Goal: Information Seeking & Learning: Learn about a topic

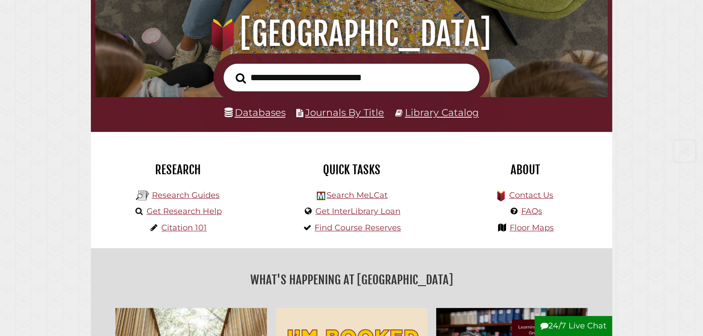
scroll to position [105, 0]
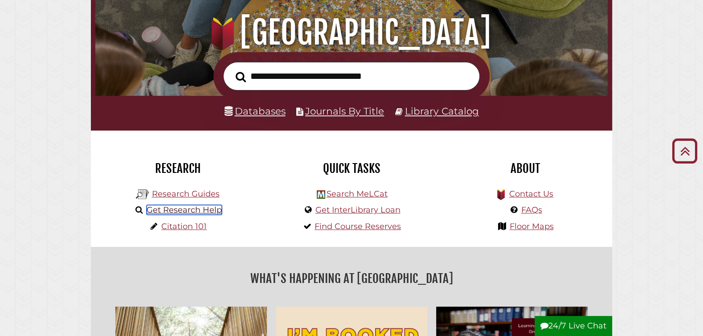
click at [194, 210] on link "Get Research Help" at bounding box center [183, 210] width 75 height 10
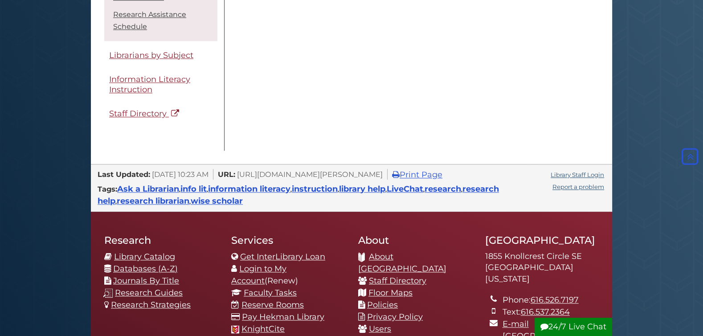
scroll to position [922, 0]
